Goal: Contribute content: Add original content to the website for others to see

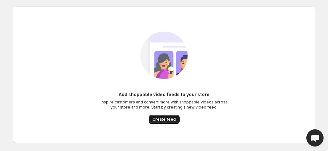
click at [169, 119] on span "Create feed" at bounding box center [164, 119] width 23 height 5
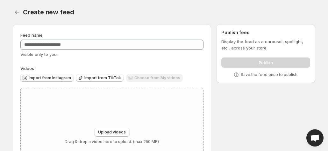
click at [50, 79] on span "Import from Instagram" at bounding box center [50, 77] width 42 height 5
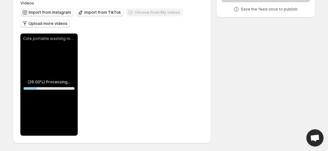
scroll to position [10, 0]
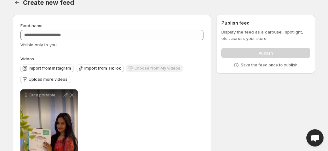
click at [247, 52] on div "Publish" at bounding box center [266, 51] width 89 height 13
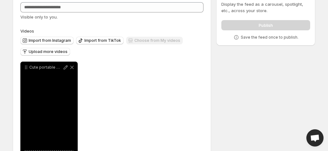
scroll to position [65, 0]
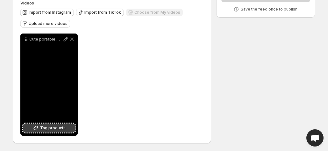
click at [47, 128] on span "Tag products" at bounding box center [53, 128] width 26 height 6
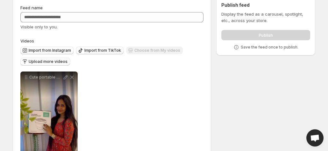
scroll to position [26, 0]
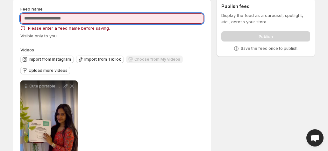
click at [93, 15] on input "Feed name" at bounding box center [111, 18] width 183 height 10
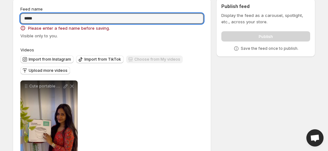
type input "*****"
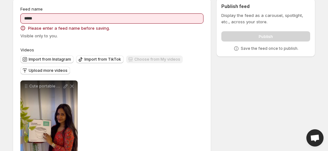
scroll to position [0, 0]
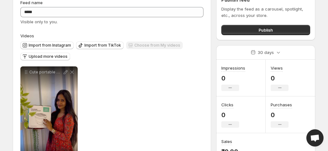
scroll to position [20, 0]
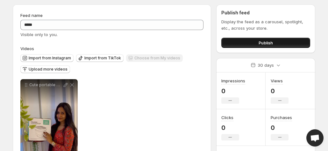
click at [264, 40] on span "Publish" at bounding box center [266, 43] width 14 height 6
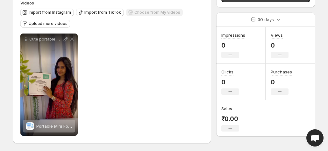
scroll to position [0, 0]
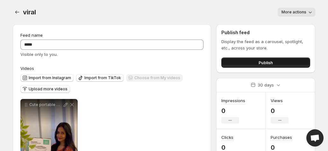
click at [249, 67] on button "Publish" at bounding box center [266, 62] width 89 height 10
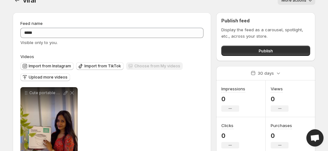
scroll to position [12, 0]
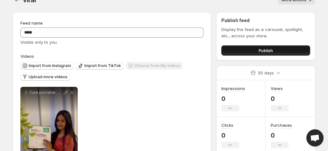
click at [286, 53] on button "Publish" at bounding box center [266, 50] width 89 height 10
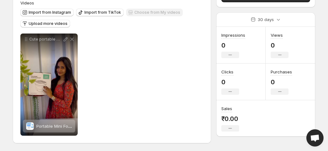
scroll to position [65, 0]
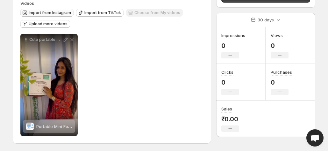
click at [54, 14] on span "Import from Instagram" at bounding box center [50, 12] width 42 height 5
